Goal: Task Accomplishment & Management: Manage account settings

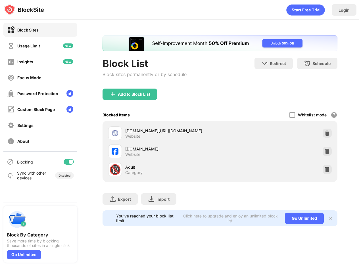
scroll to position [0, 112]
click at [295, 115] on div at bounding box center [292, 115] width 6 height 6
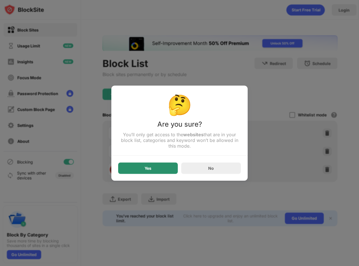
click at [166, 170] on div "Yes" at bounding box center [148, 167] width 60 height 11
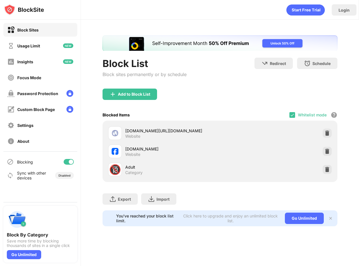
click at [305, 115] on div "Blocked Items Whitelist mode Block all websites except for those in your whitel…" at bounding box center [219, 115] width 235 height 12
click at [294, 116] on img at bounding box center [292, 115] width 5 height 5
